Goal: Information Seeking & Learning: Learn about a topic

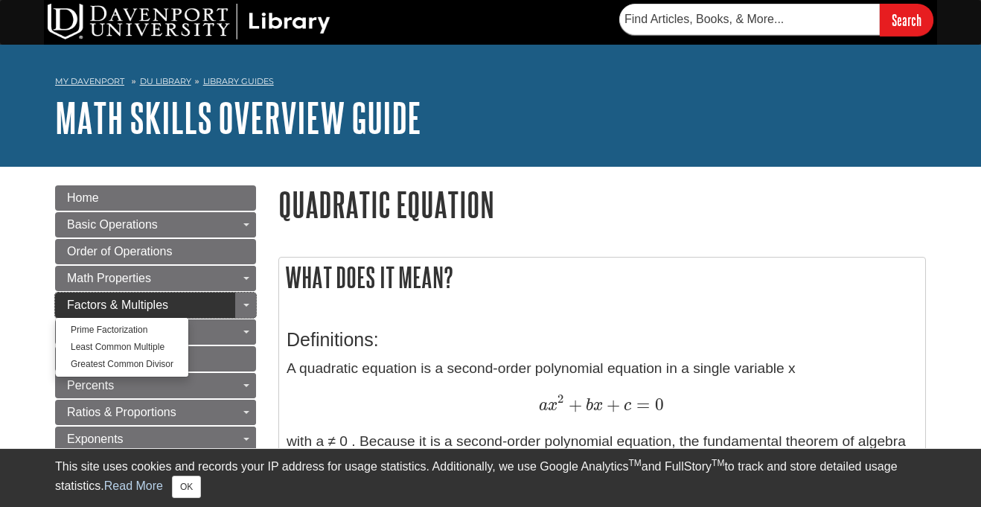
click at [215, 299] on link "Factors & Multiples" at bounding box center [155, 304] width 201 height 25
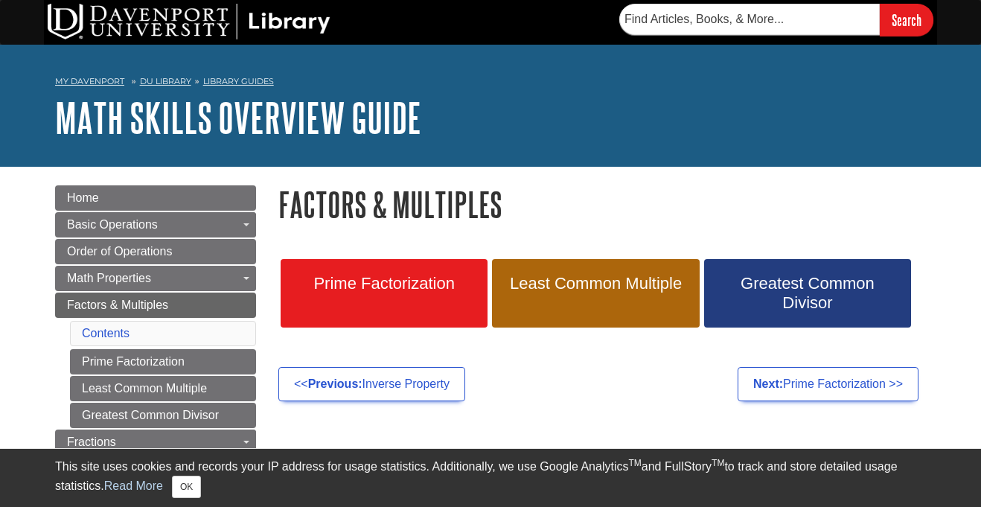
click at [464, 248] on div "Prime Factorization Least Common Multiple Greatest Common Divisor" at bounding box center [602, 301] width 670 height 118
click at [446, 296] on link "Prime Factorization" at bounding box center [384, 293] width 207 height 68
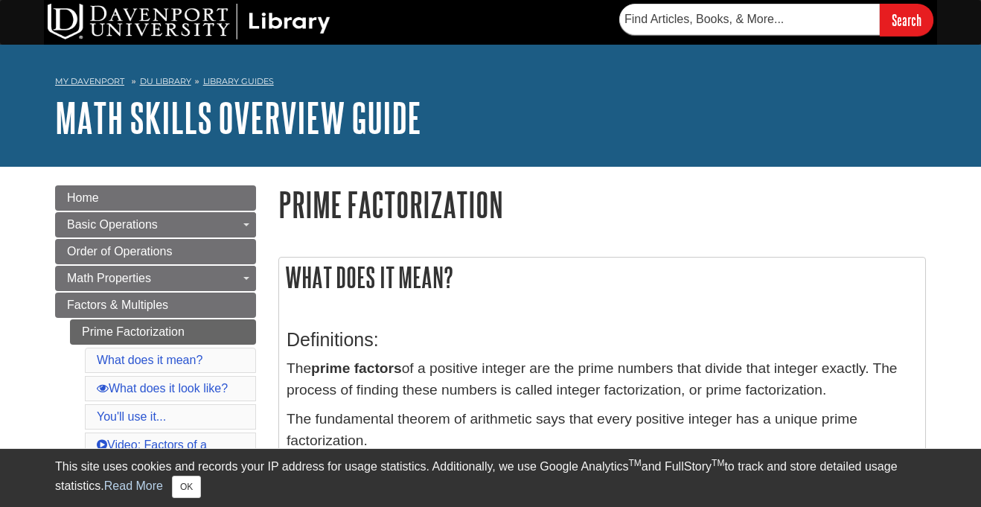
click at [711, 163] on div "My [PERSON_NAME] DU Library Library Guides Math Skills Overview Guide Prime Fac…" at bounding box center [490, 106] width 981 height 122
